Goal: Task Accomplishment & Management: Use online tool/utility

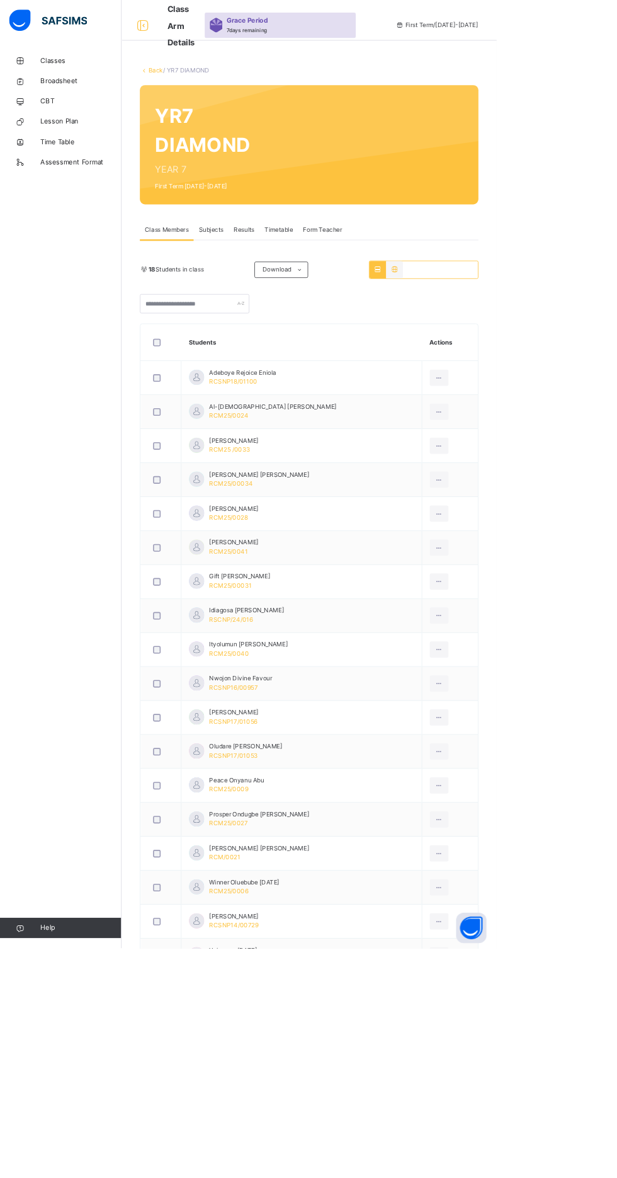
click at [49, 69] on link "Classes" at bounding box center [75, 75] width 151 height 25
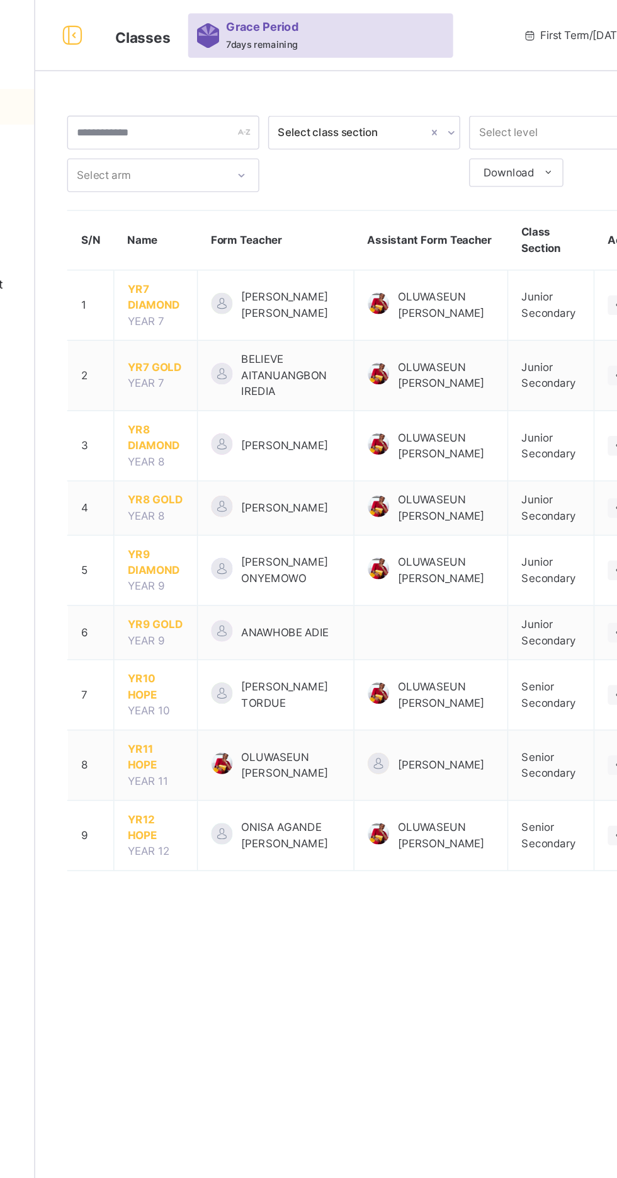
click at [224, 203] on span "YR7 DIAMOND" at bounding box center [237, 210] width 40 height 23
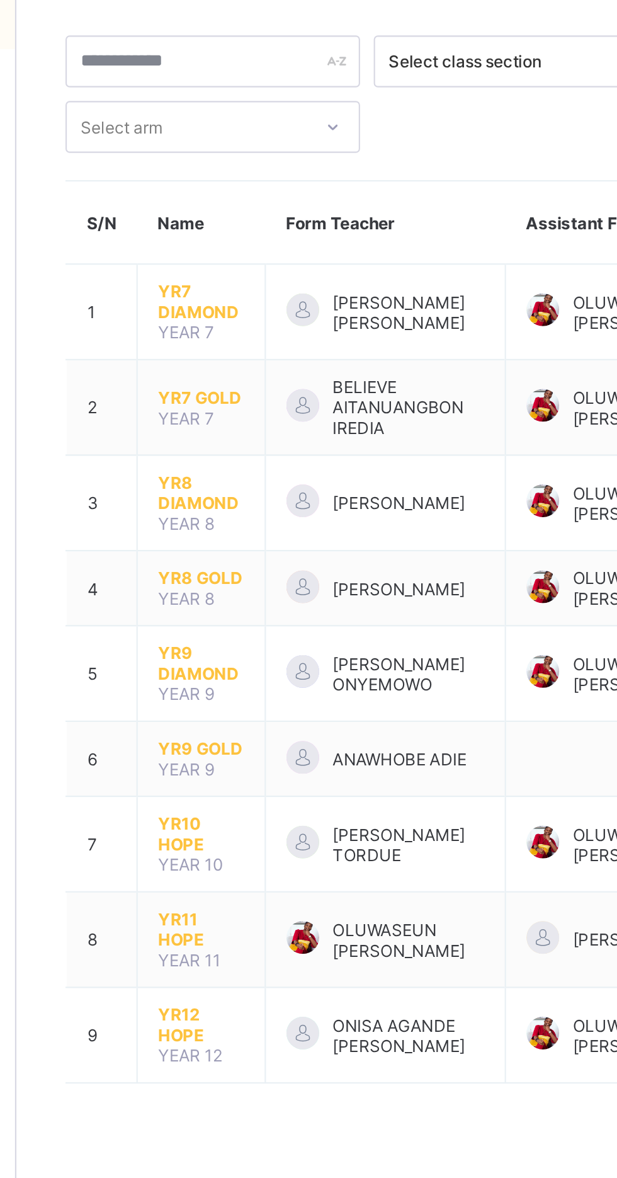
click at [237, 203] on span "YR7 DIAMOND" at bounding box center [237, 204] width 40 height 19
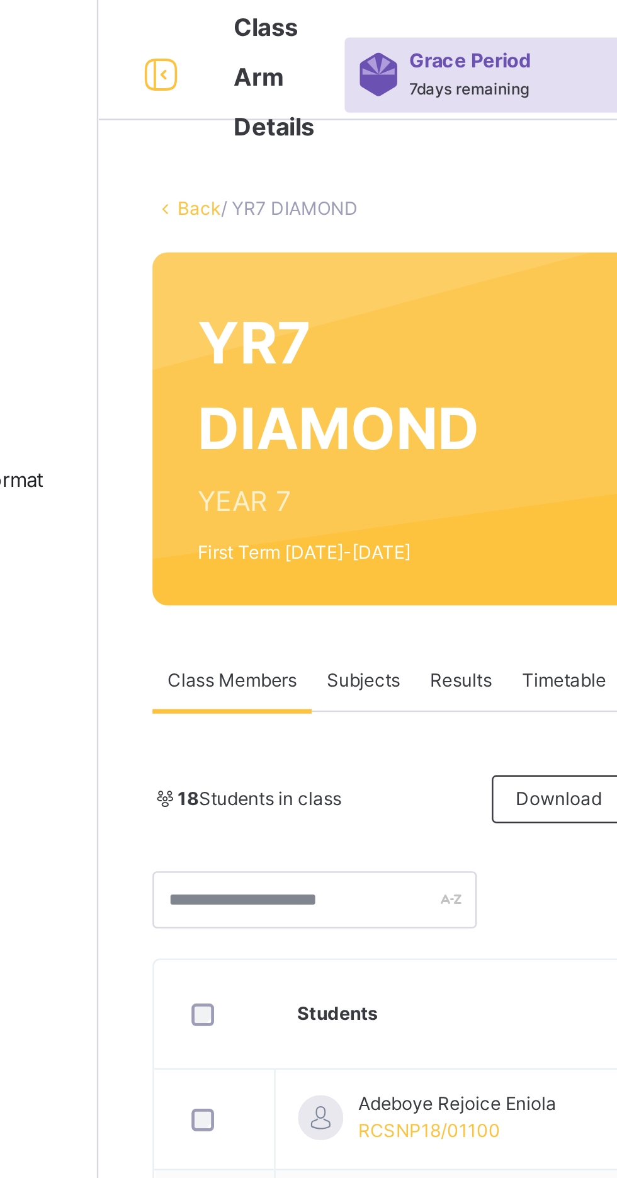
click at [266, 291] on div "Subjects" at bounding box center [262, 285] width 43 height 25
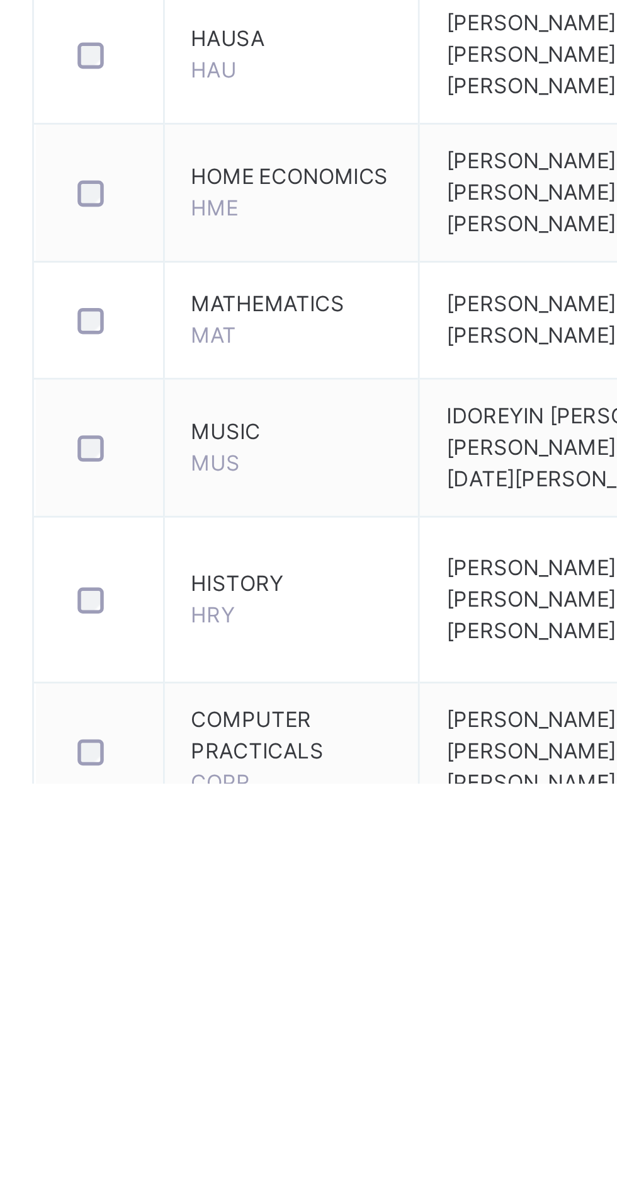
click at [248, 1112] on span "HISTORY" at bounding box center [267, 1105] width 72 height 11
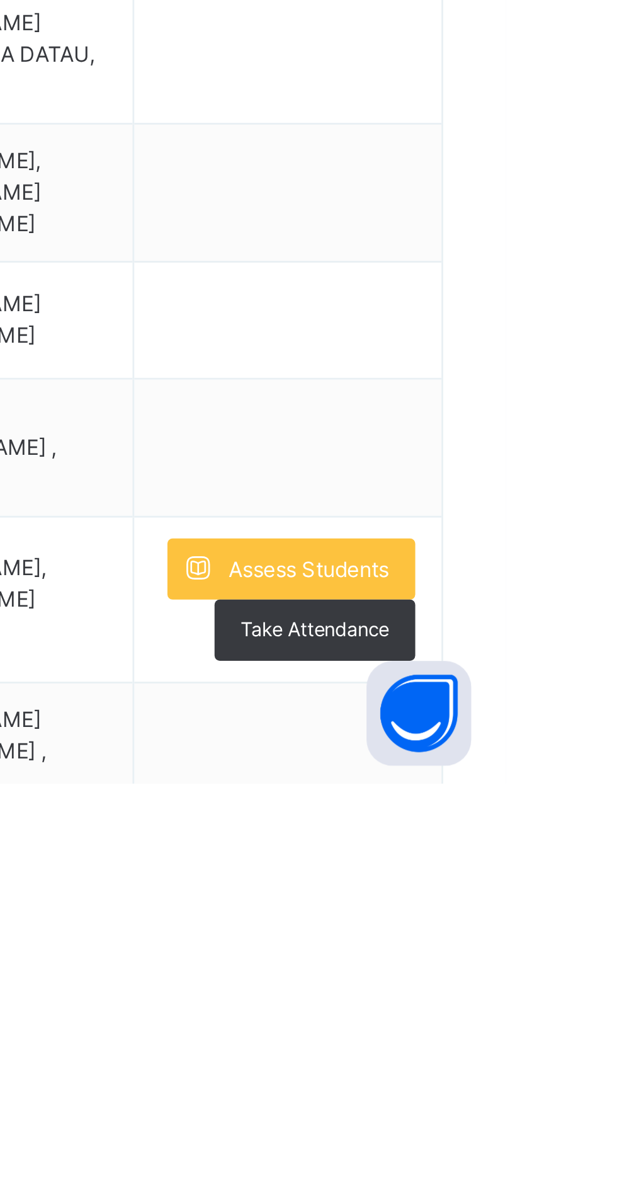
click at [566, 1107] on span "Assess Students" at bounding box center [546, 1100] width 58 height 11
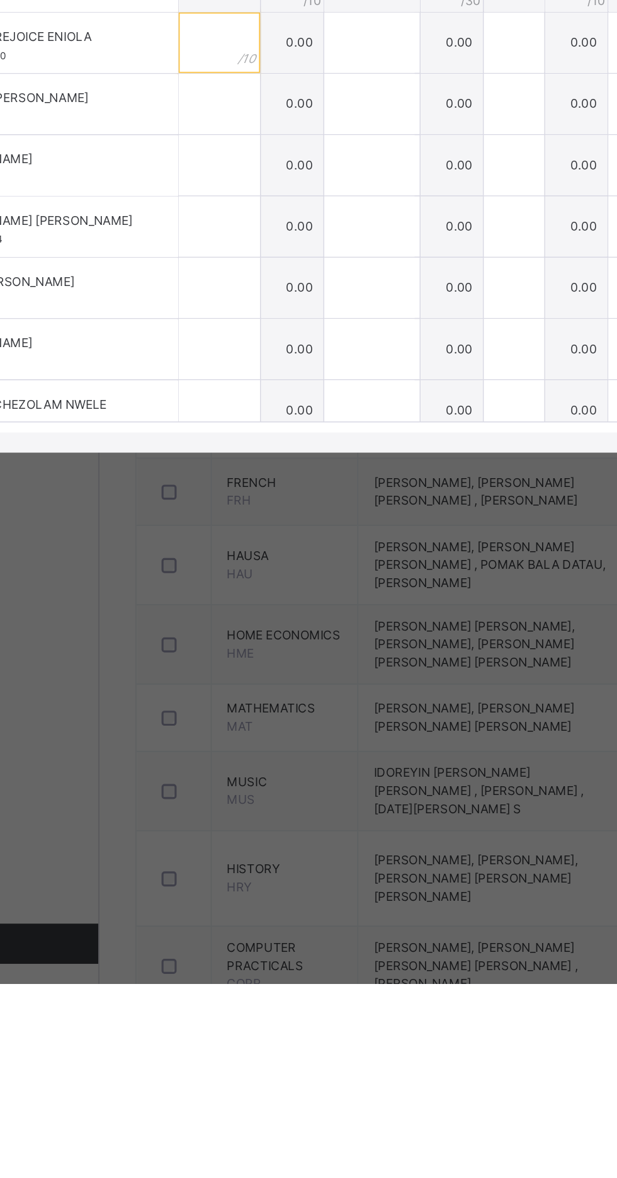
click at [252, 607] on input "text" at bounding box center [226, 588] width 51 height 38
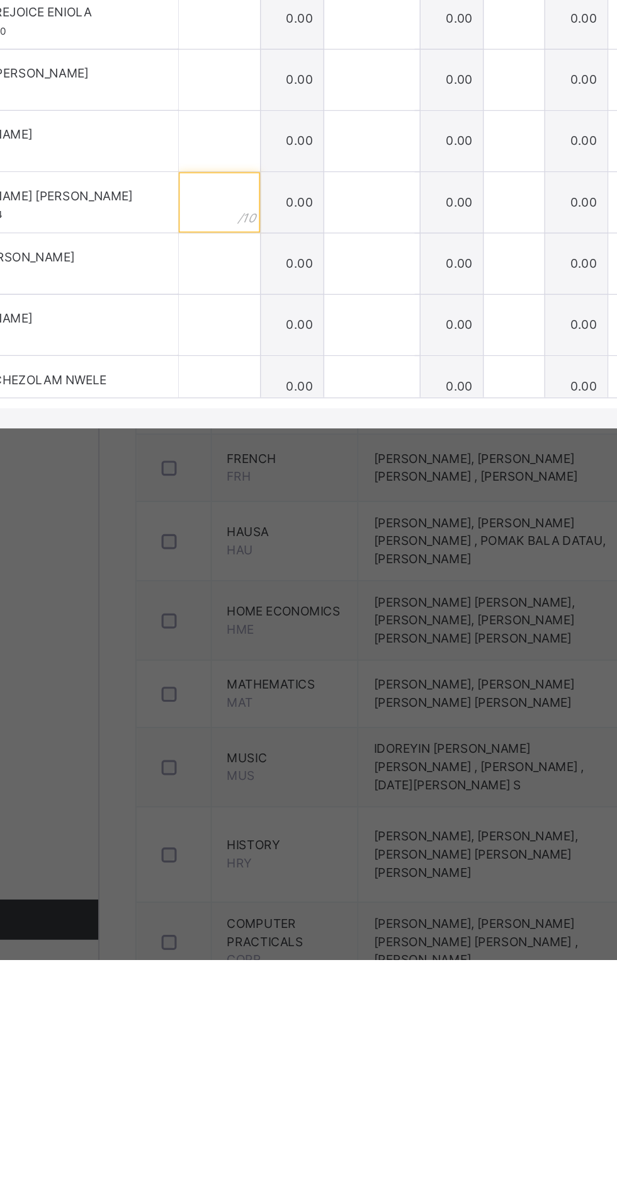
click at [252, 722] on input "text" at bounding box center [226, 703] width 51 height 38
